Goal: Transaction & Acquisition: Purchase product/service

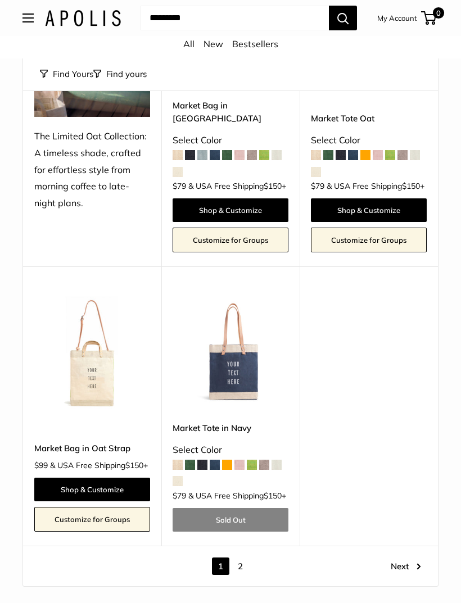
scroll to position [4574, 0]
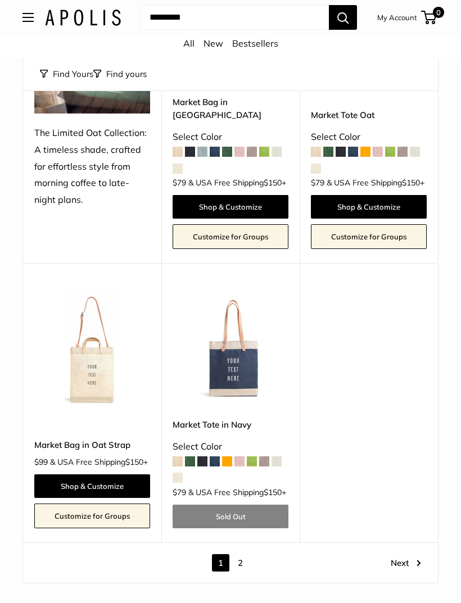
click at [226, 407] on img at bounding box center [231, 350] width 116 height 116
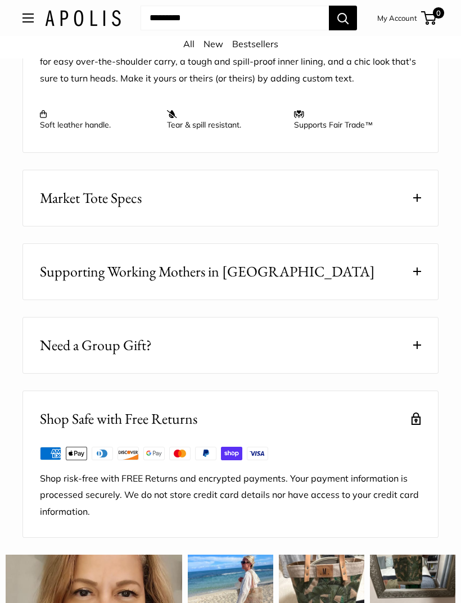
scroll to position [1232, 0]
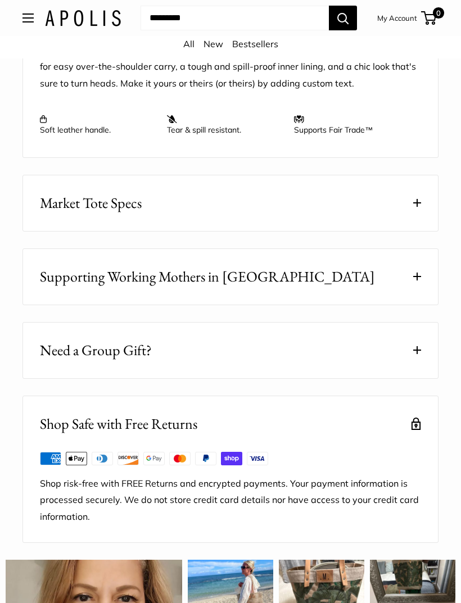
click at [422, 210] on button "Market Tote Specs" at bounding box center [230, 203] width 415 height 56
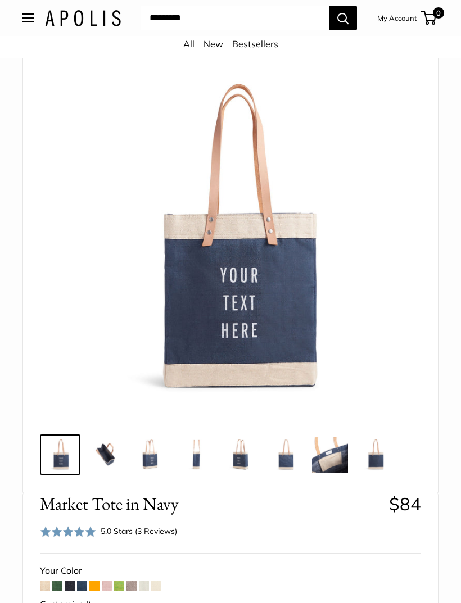
scroll to position [97, 0]
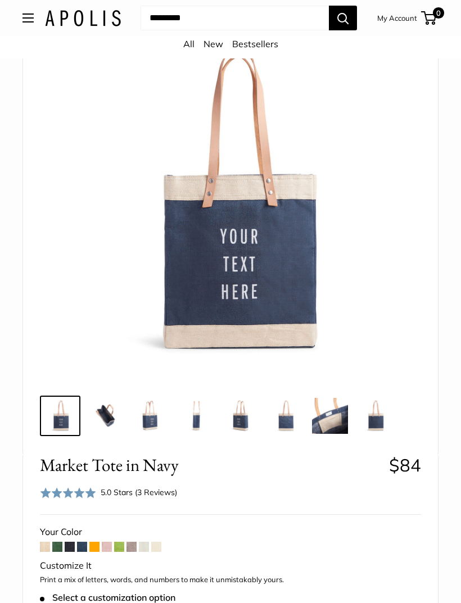
click at [105, 416] on img at bounding box center [105, 416] width 36 height 36
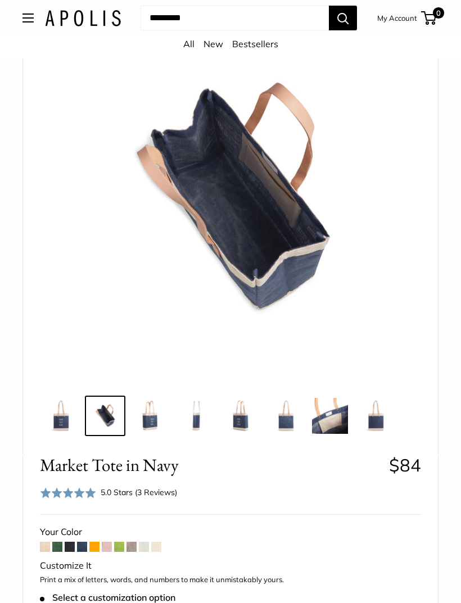
click at [138, 416] on img at bounding box center [150, 416] width 36 height 36
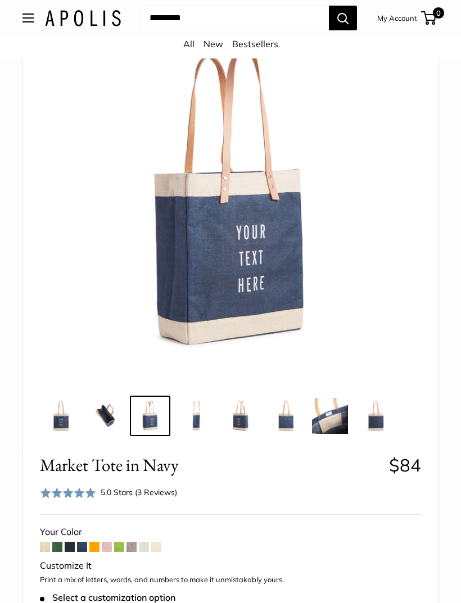
click at [384, 424] on img at bounding box center [375, 416] width 36 height 36
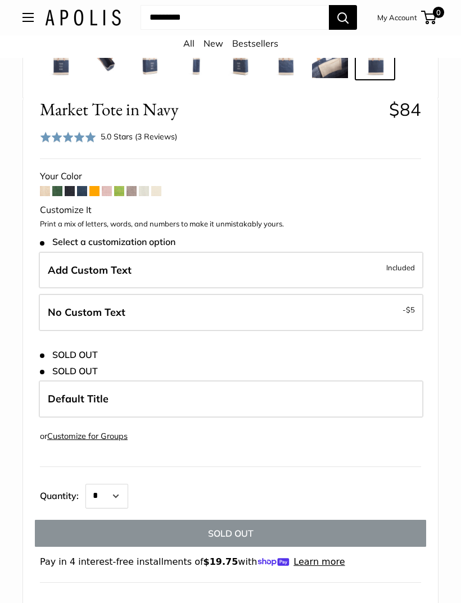
scroll to position [452, 0]
click at [404, 266] on span "Included" at bounding box center [400, 267] width 29 height 13
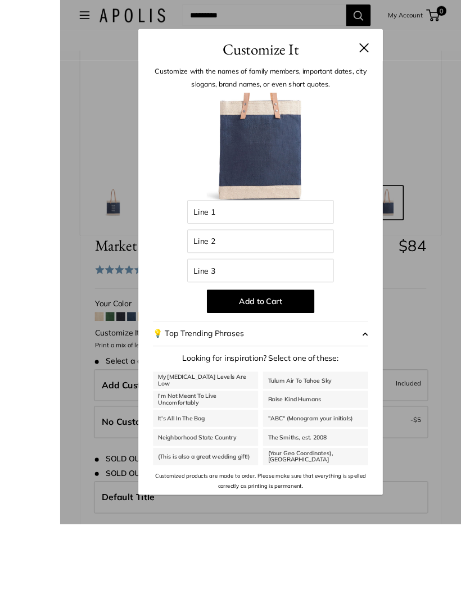
scroll to position [454, 0]
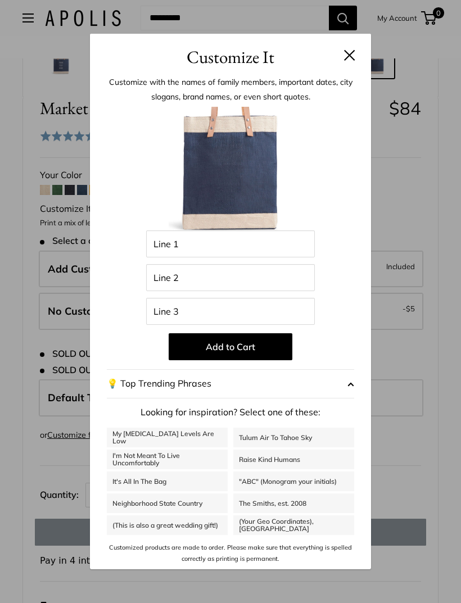
click at [346, 61] on button at bounding box center [349, 54] width 11 height 11
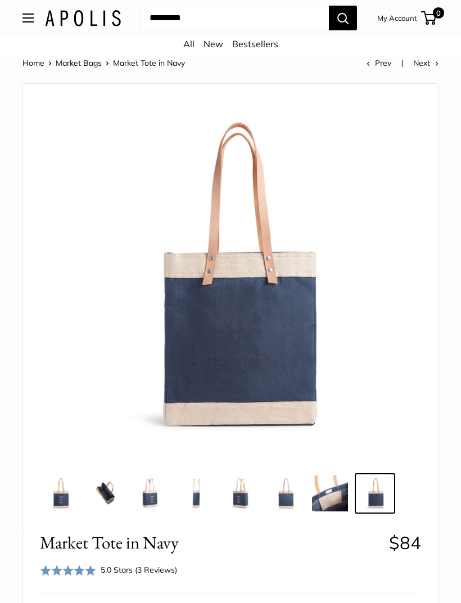
scroll to position [0, 0]
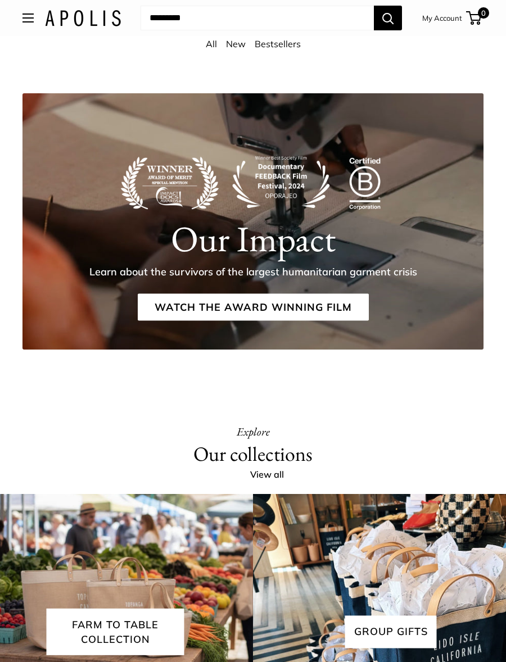
scroll to position [1911, 0]
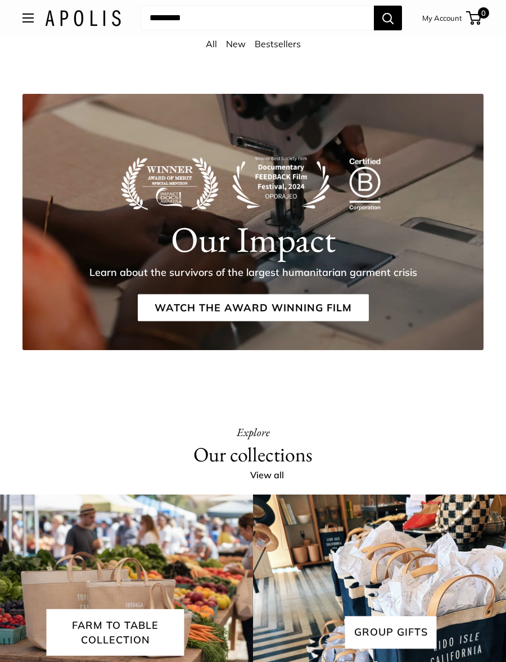
click at [238, 44] on link "New" at bounding box center [236, 43] width 20 height 11
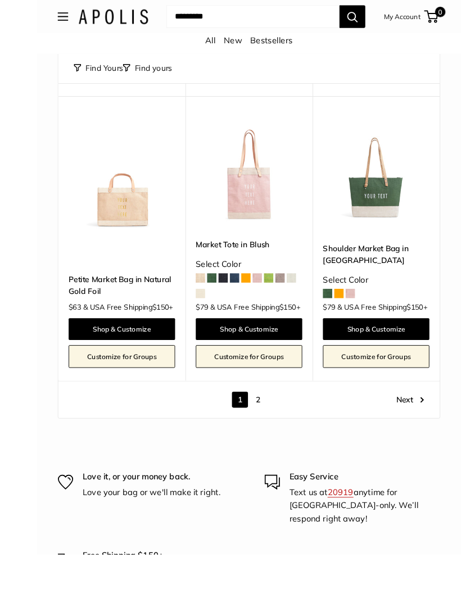
scroll to position [4714, 0]
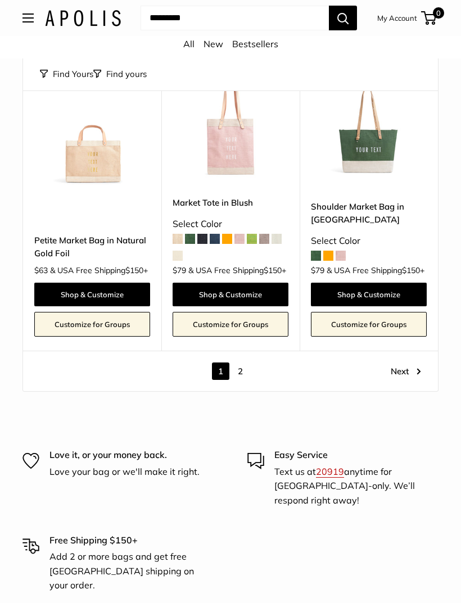
click at [411, 380] on link "Next" at bounding box center [406, 370] width 30 height 17
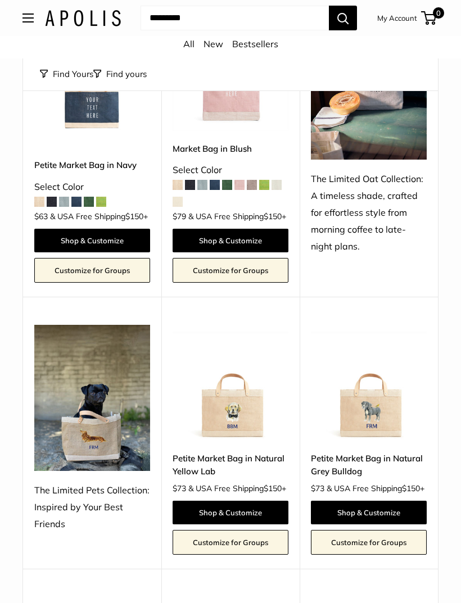
scroll to position [169, 0]
